Goal: Transaction & Acquisition: Purchase product/service

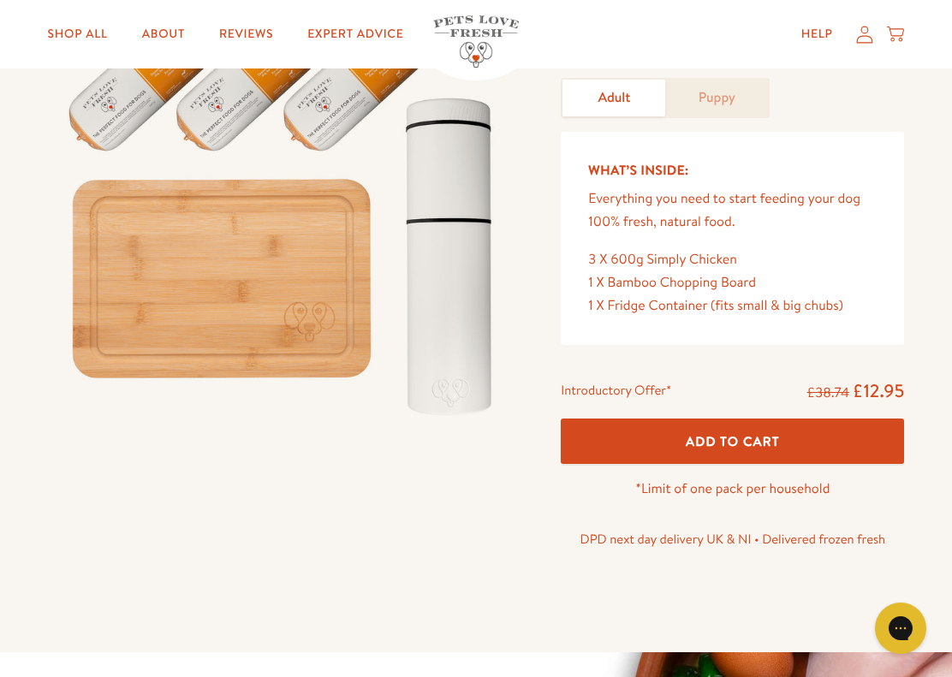
scroll to position [183, 0]
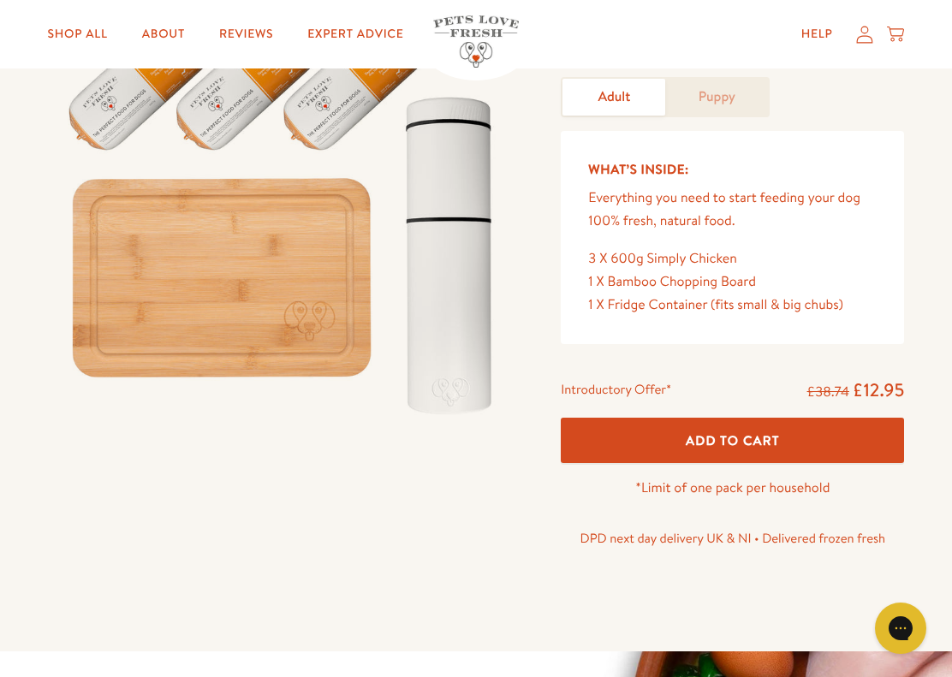
click at [766, 438] on span "Add To Cart" at bounding box center [733, 441] width 94 height 18
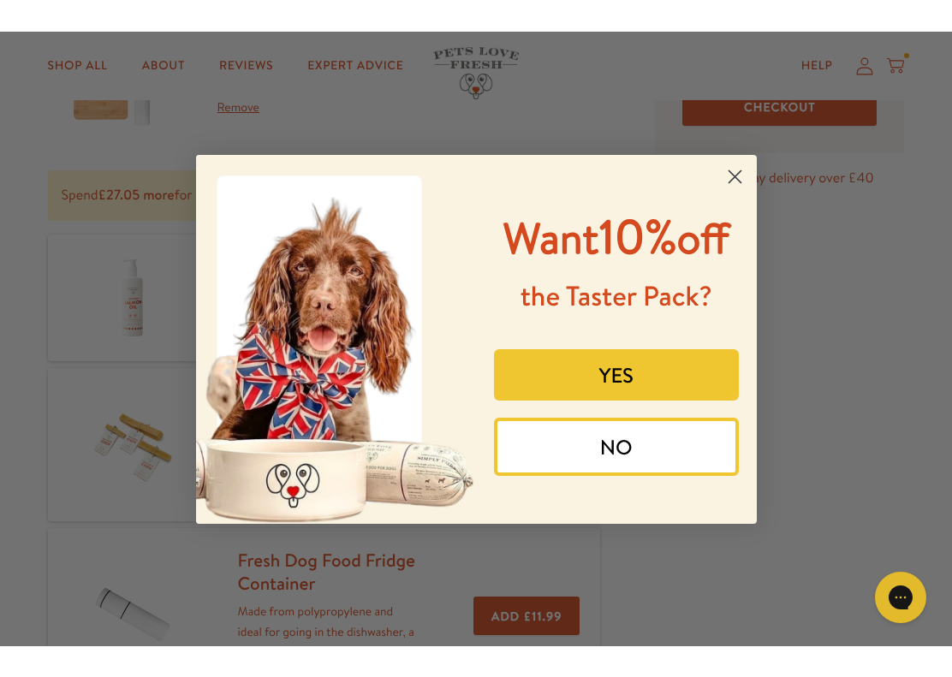
scroll to position [210, 0]
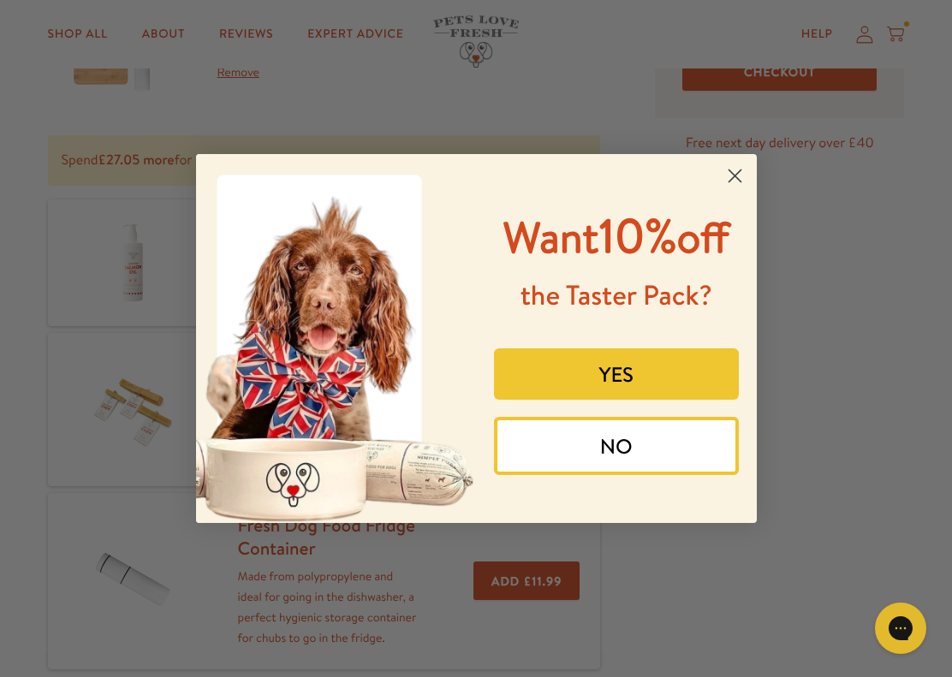
click at [640, 400] on button "YES" at bounding box center [616, 374] width 245 height 51
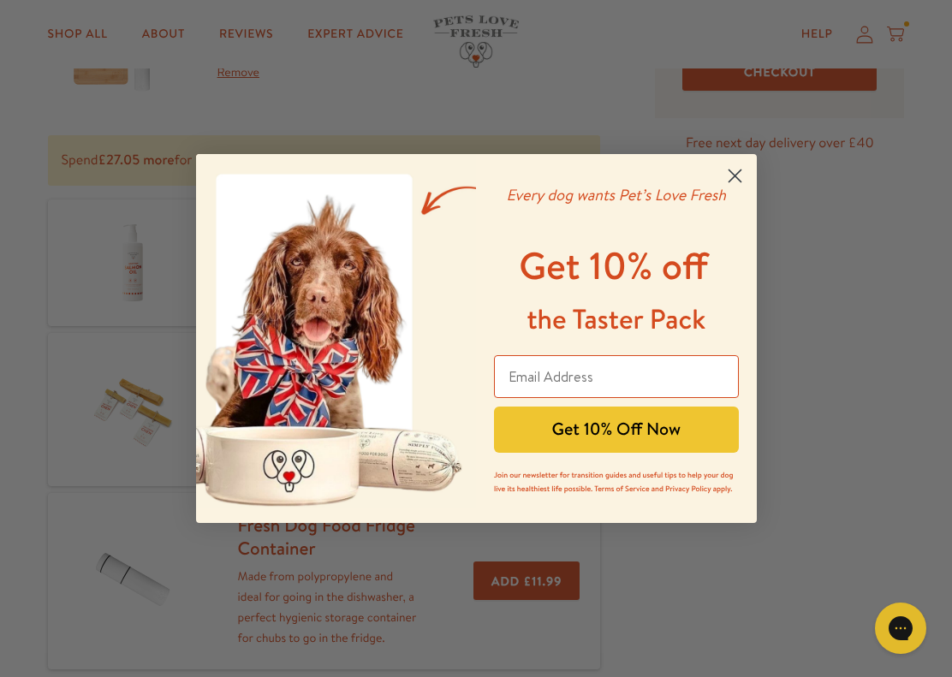
click at [567, 379] on input "Email Address" at bounding box center [616, 376] width 245 height 43
type input "dawnmoran@msn.com"
click at [629, 427] on button "Get 10% Off Now" at bounding box center [616, 430] width 245 height 46
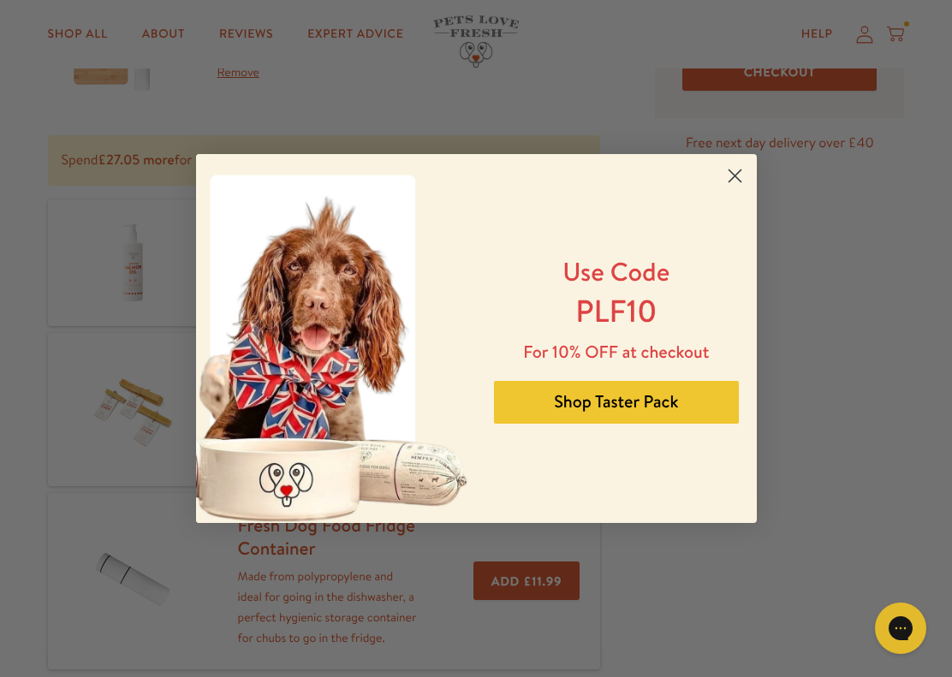
click at [655, 404] on button "Shop Taster Pack" at bounding box center [616, 402] width 245 height 43
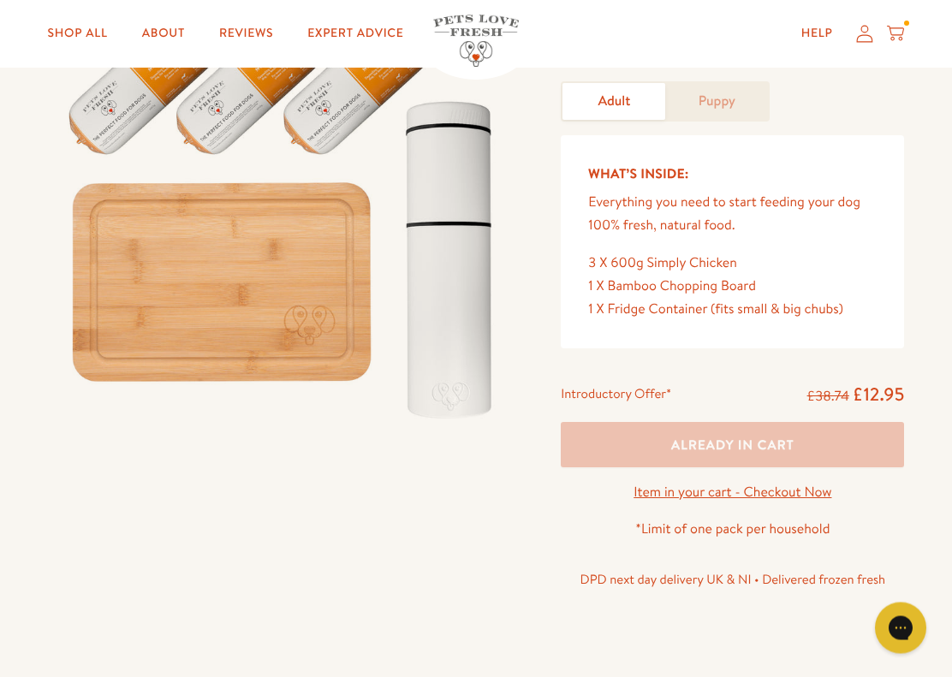
scroll to position [176, 0]
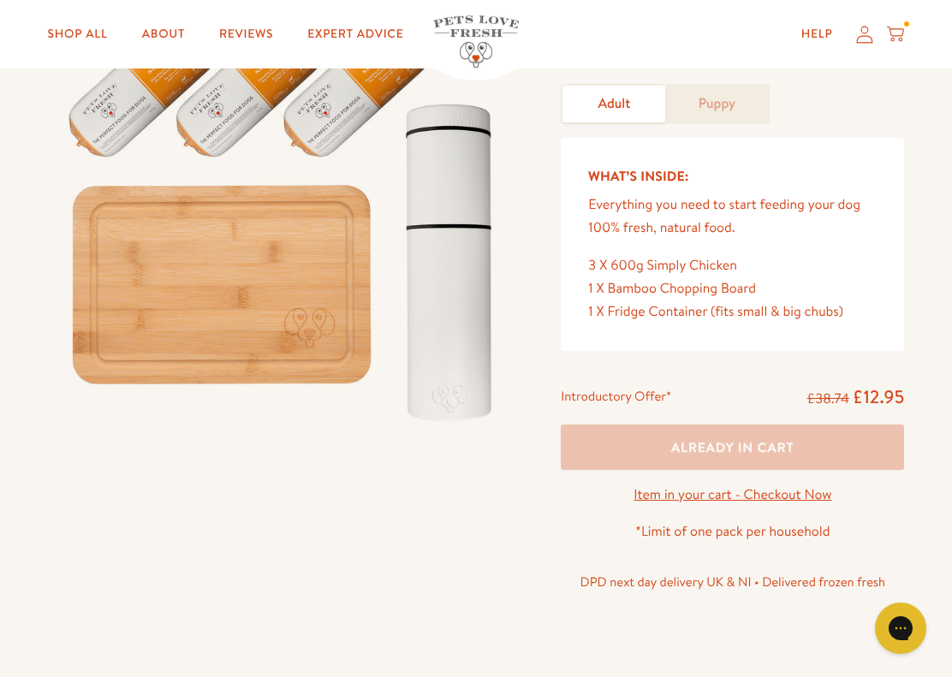
click at [903, 29] on icon at bounding box center [895, 32] width 17 height 10
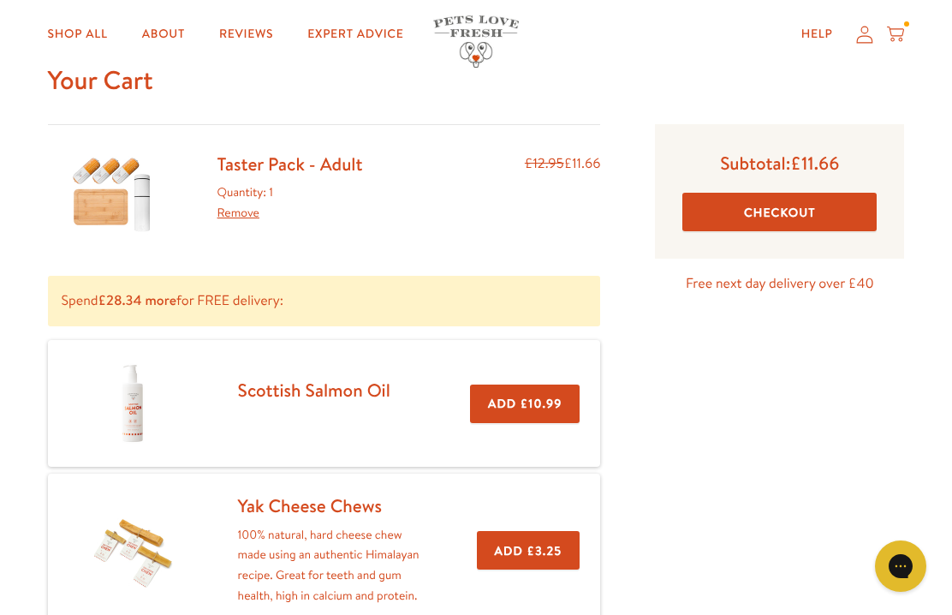
scroll to position [68, 0]
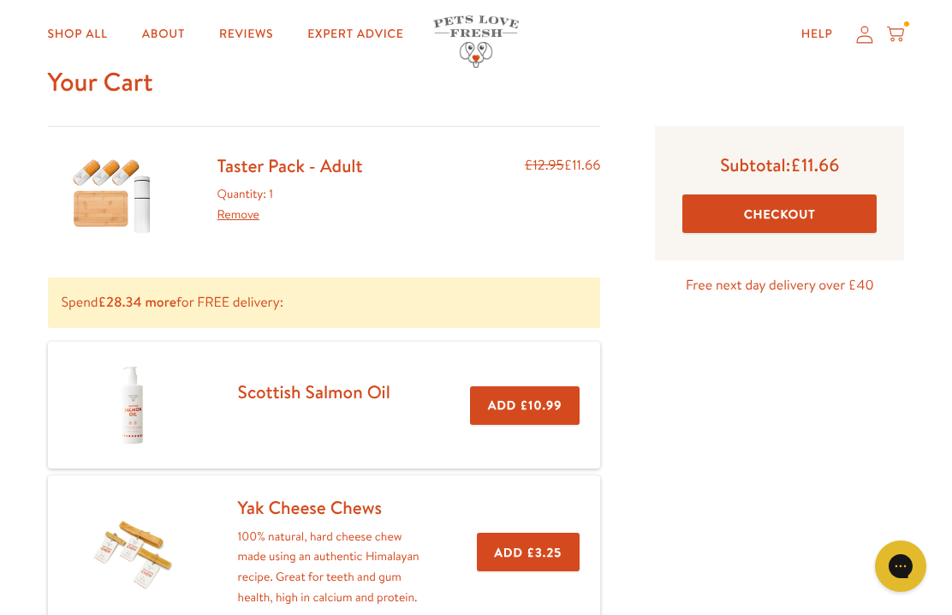
click at [795, 213] on button "Checkout" at bounding box center [779, 213] width 194 height 39
